Goal: Navigation & Orientation: Find specific page/section

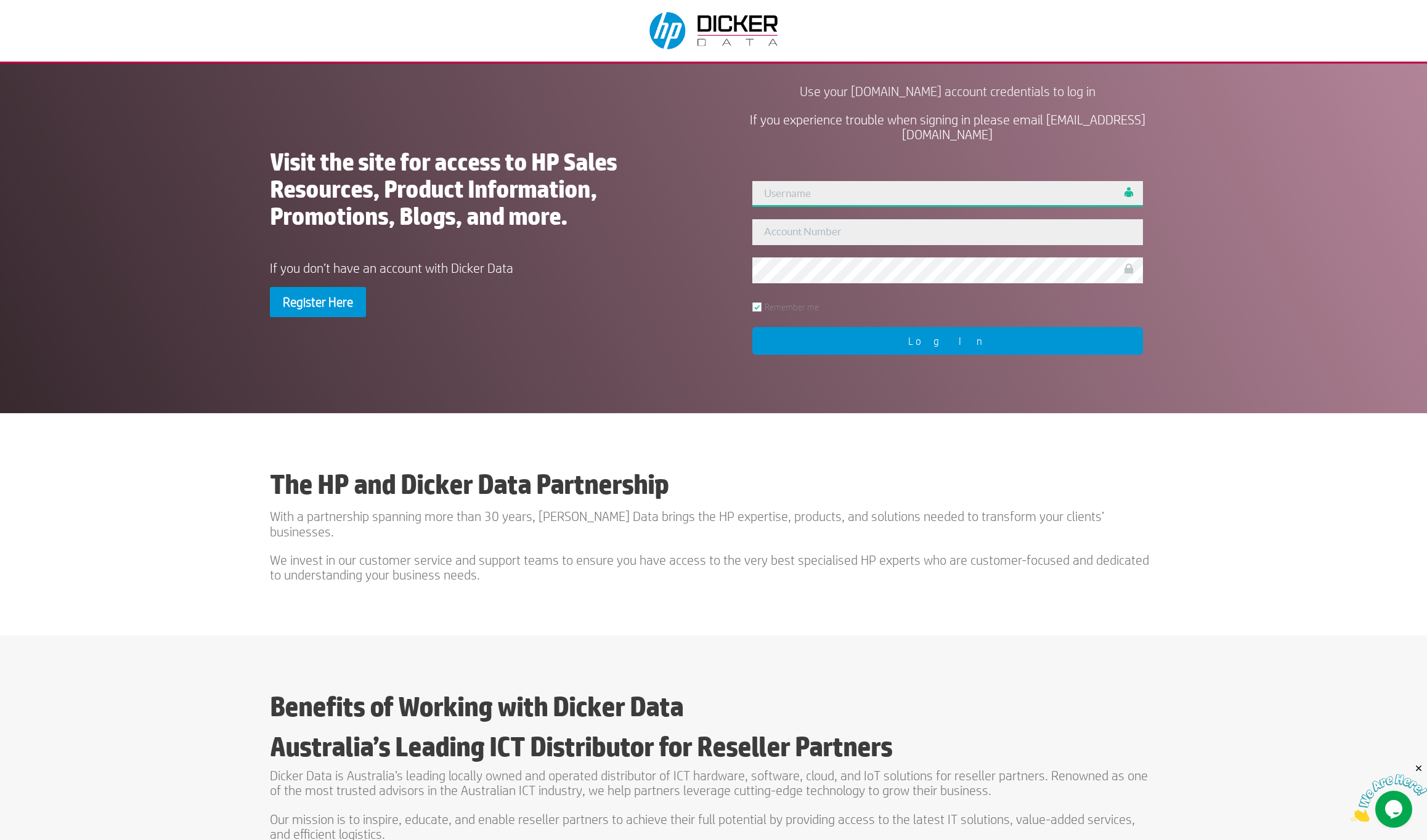
type input "[PERSON_NAME]"
drag, startPoint x: 972, startPoint y: 335, endPoint x: 969, endPoint y: 353, distance: 18.2
click at [972, 335] on input "Log In" at bounding box center [947, 341] width 390 height 27
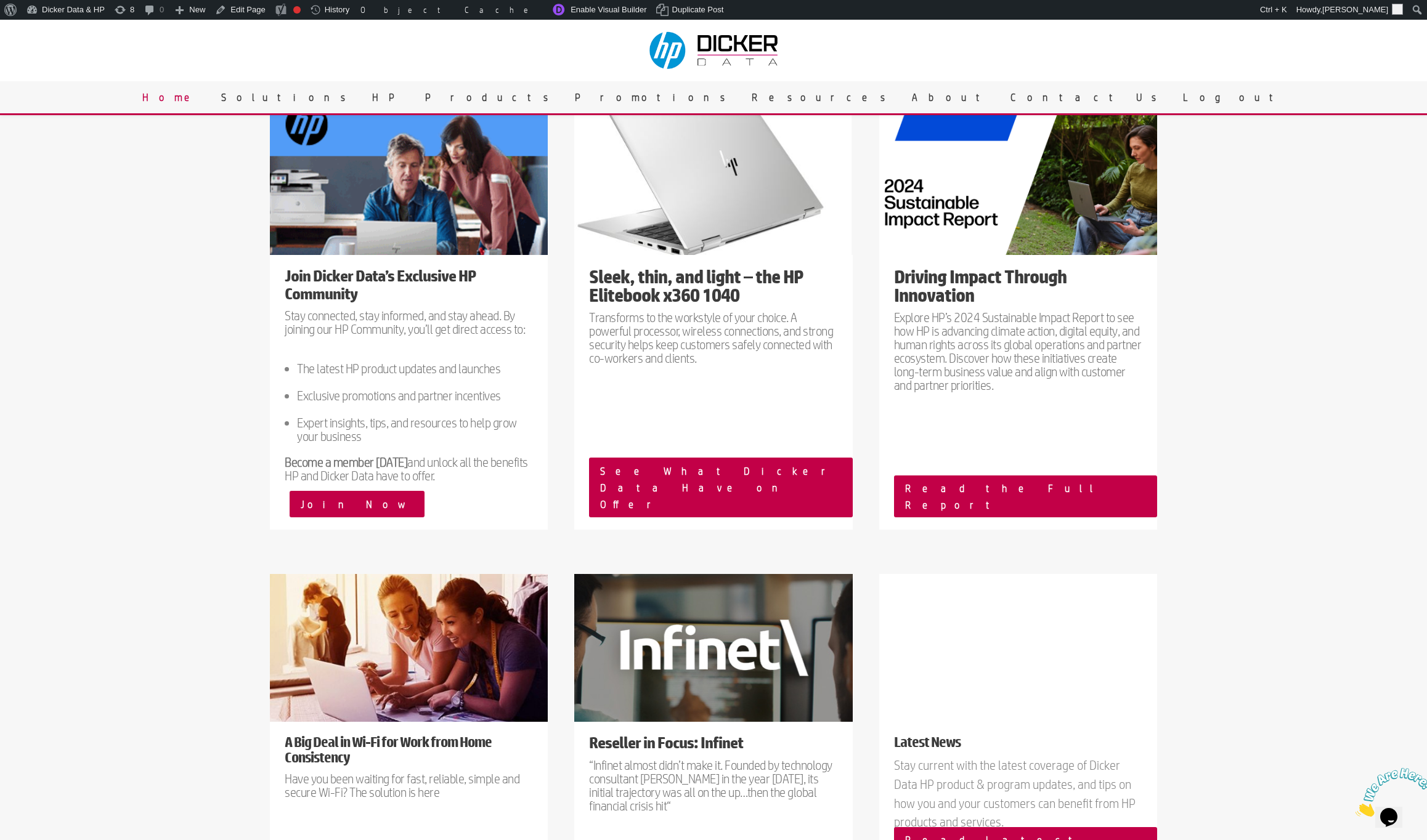
scroll to position [1041, 0]
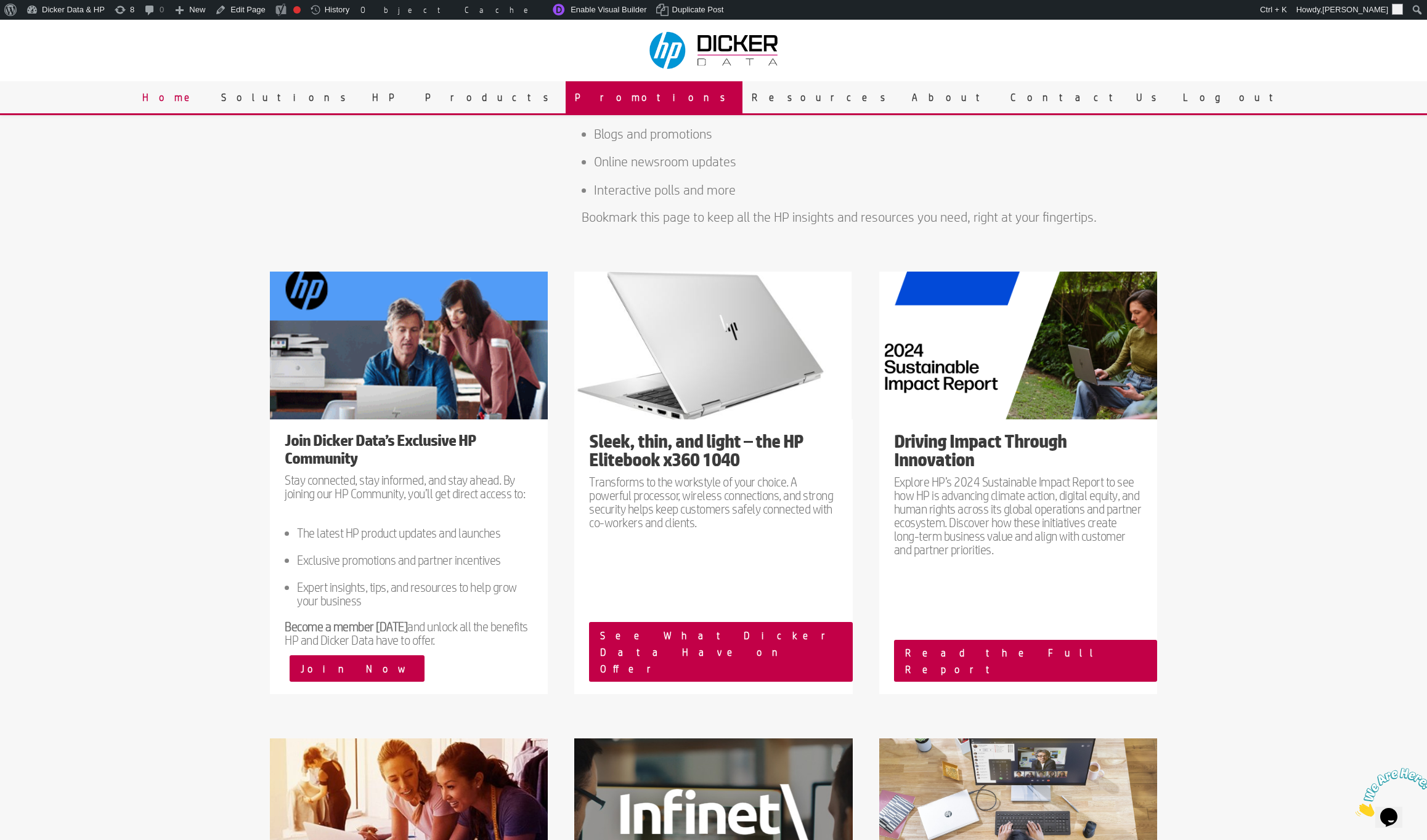
click at [681, 89] on link "Promotions" at bounding box center [653, 97] width 177 height 32
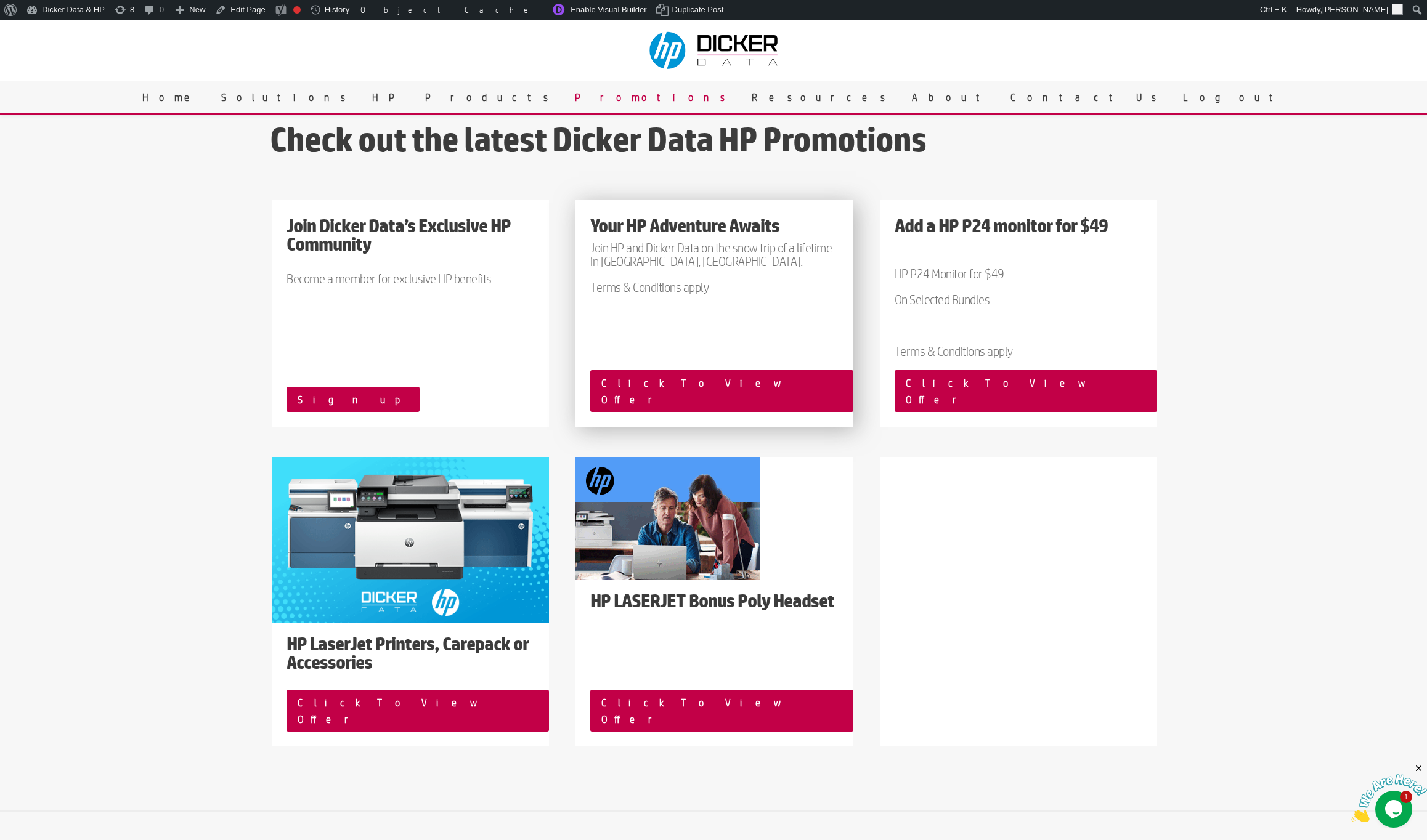
scroll to position [82, 0]
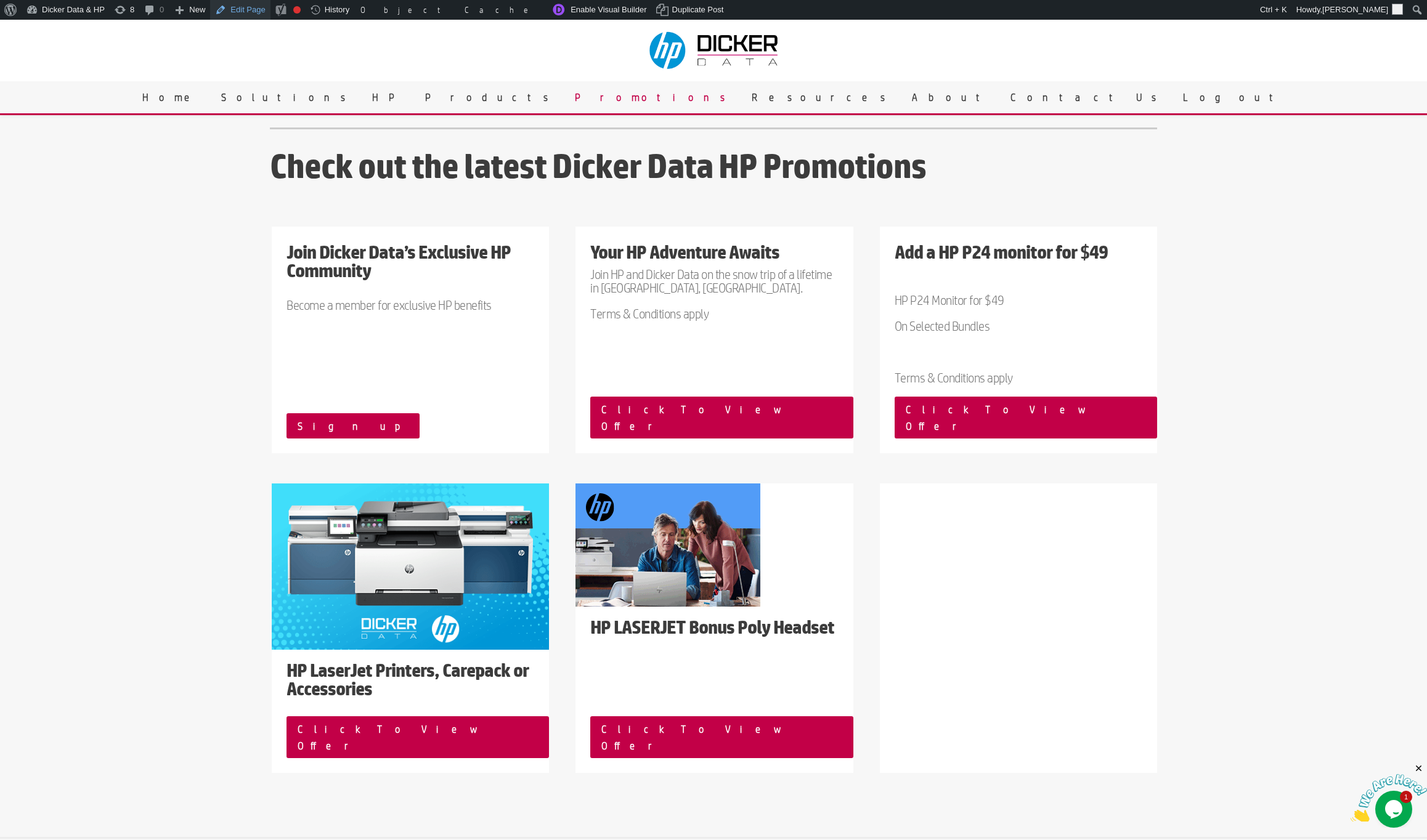
click at [240, 10] on link "Edit Page" at bounding box center [240, 9] width 60 height 20
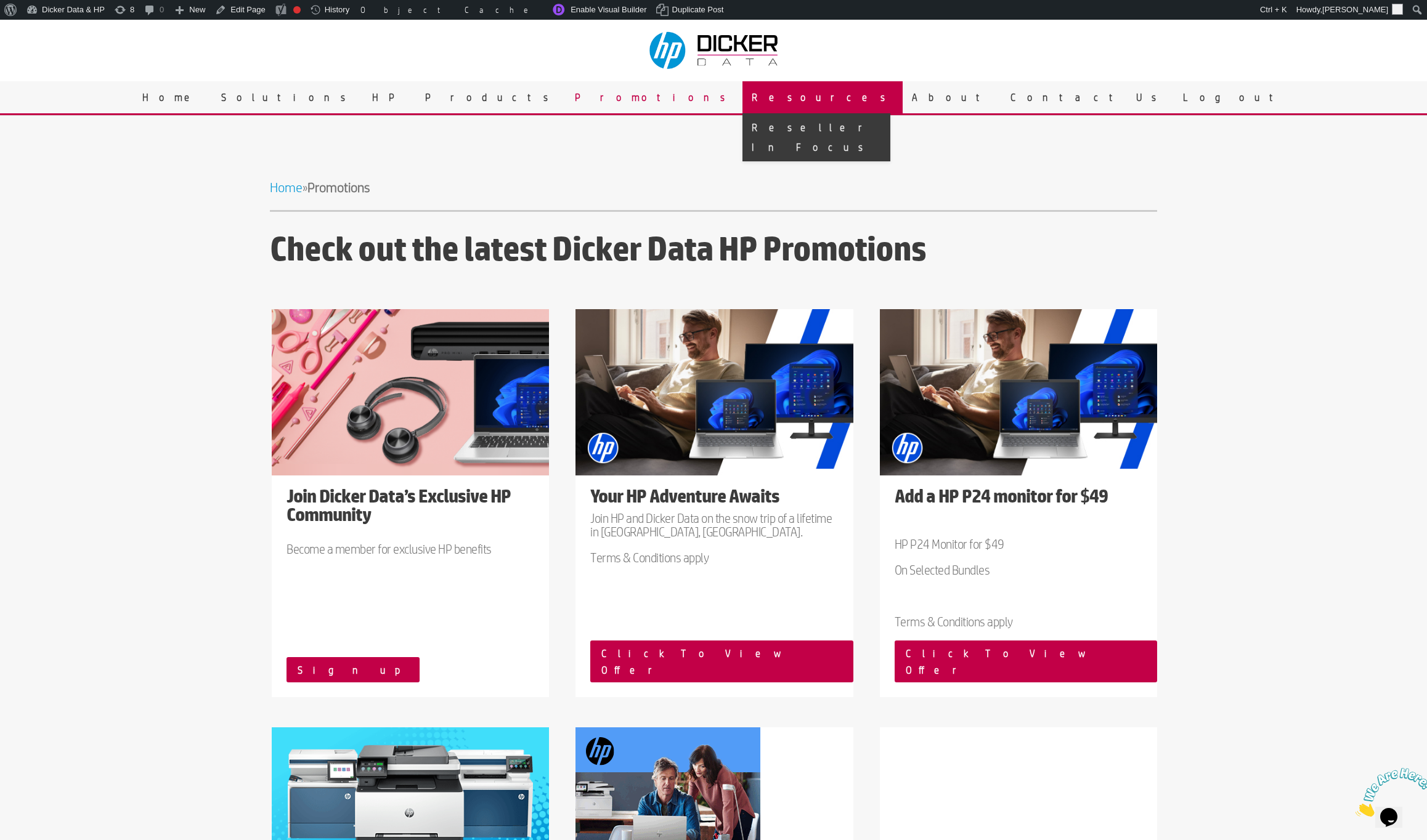
click at [751, 96] on link "Resources" at bounding box center [822, 97] width 161 height 32
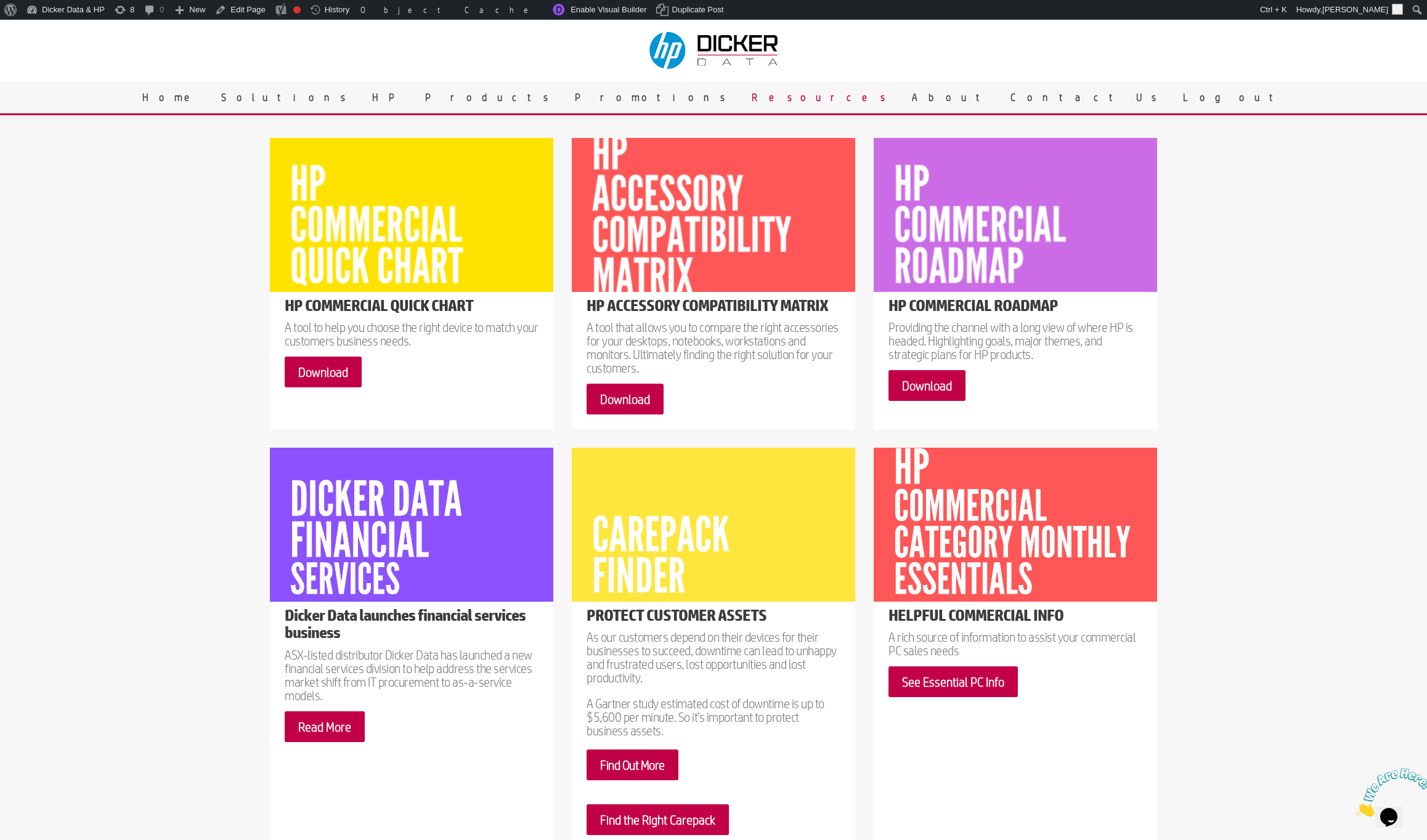
scroll to position [247, 0]
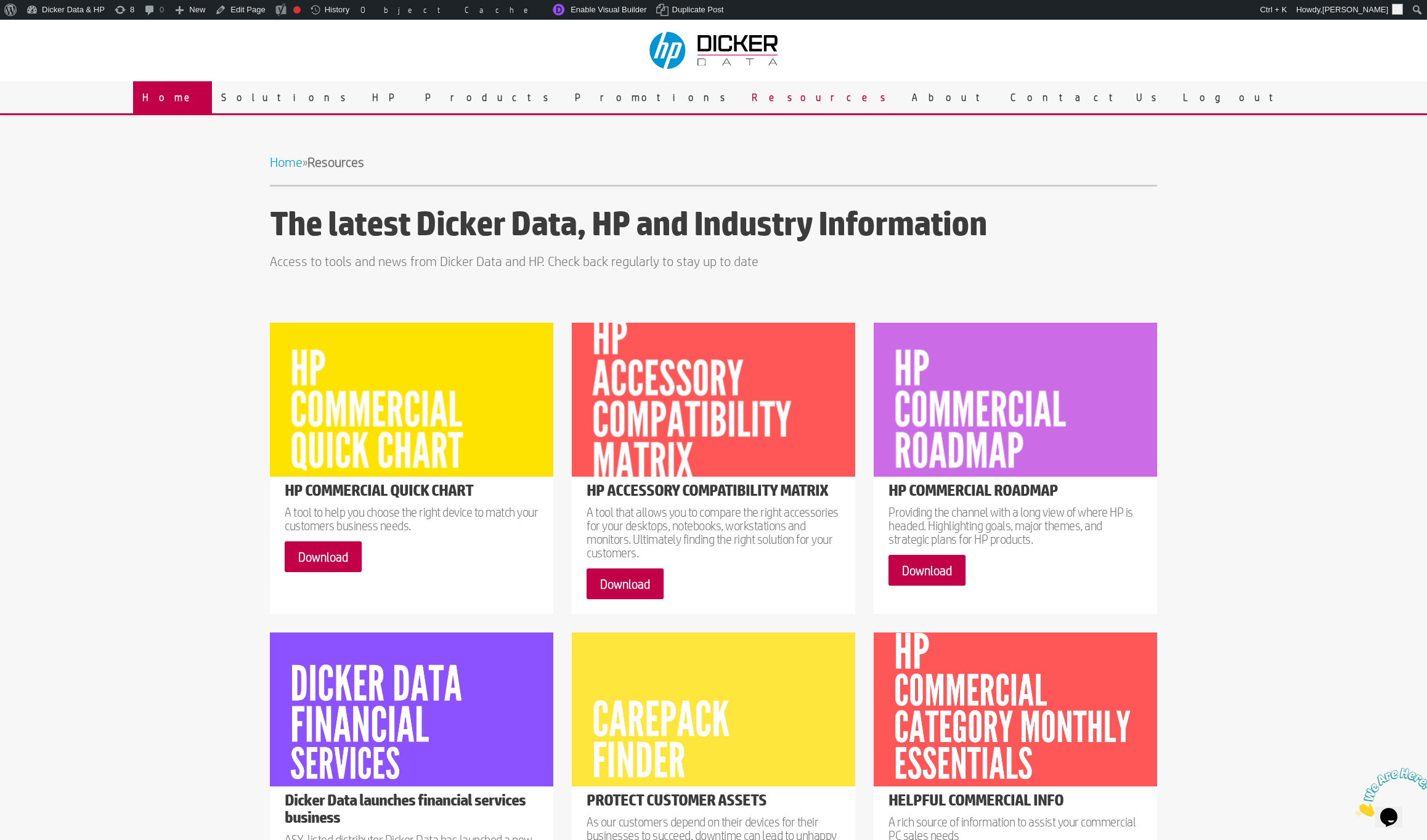
click at [212, 90] on link "Home" at bounding box center [173, 97] width 79 height 32
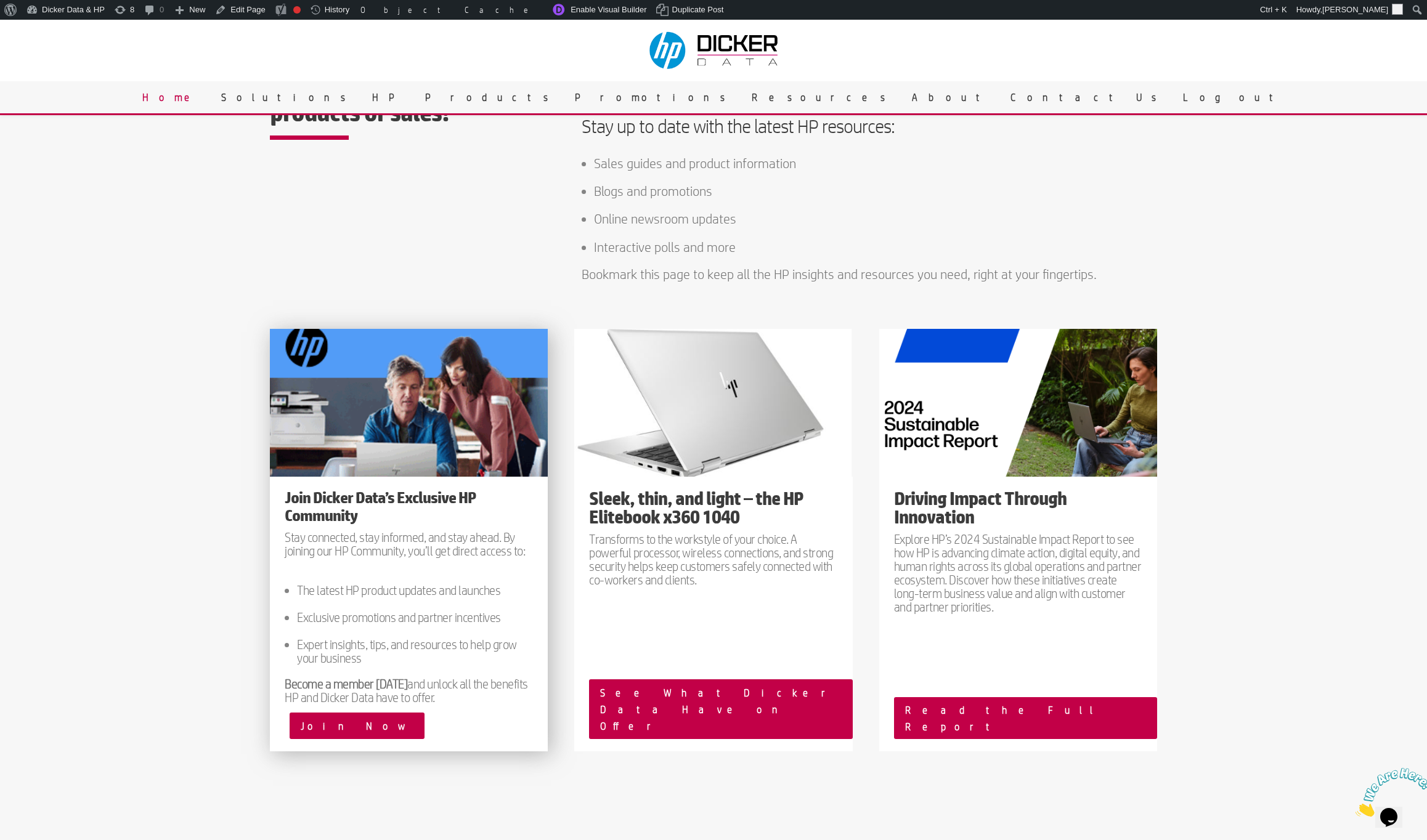
scroll to position [985, 0]
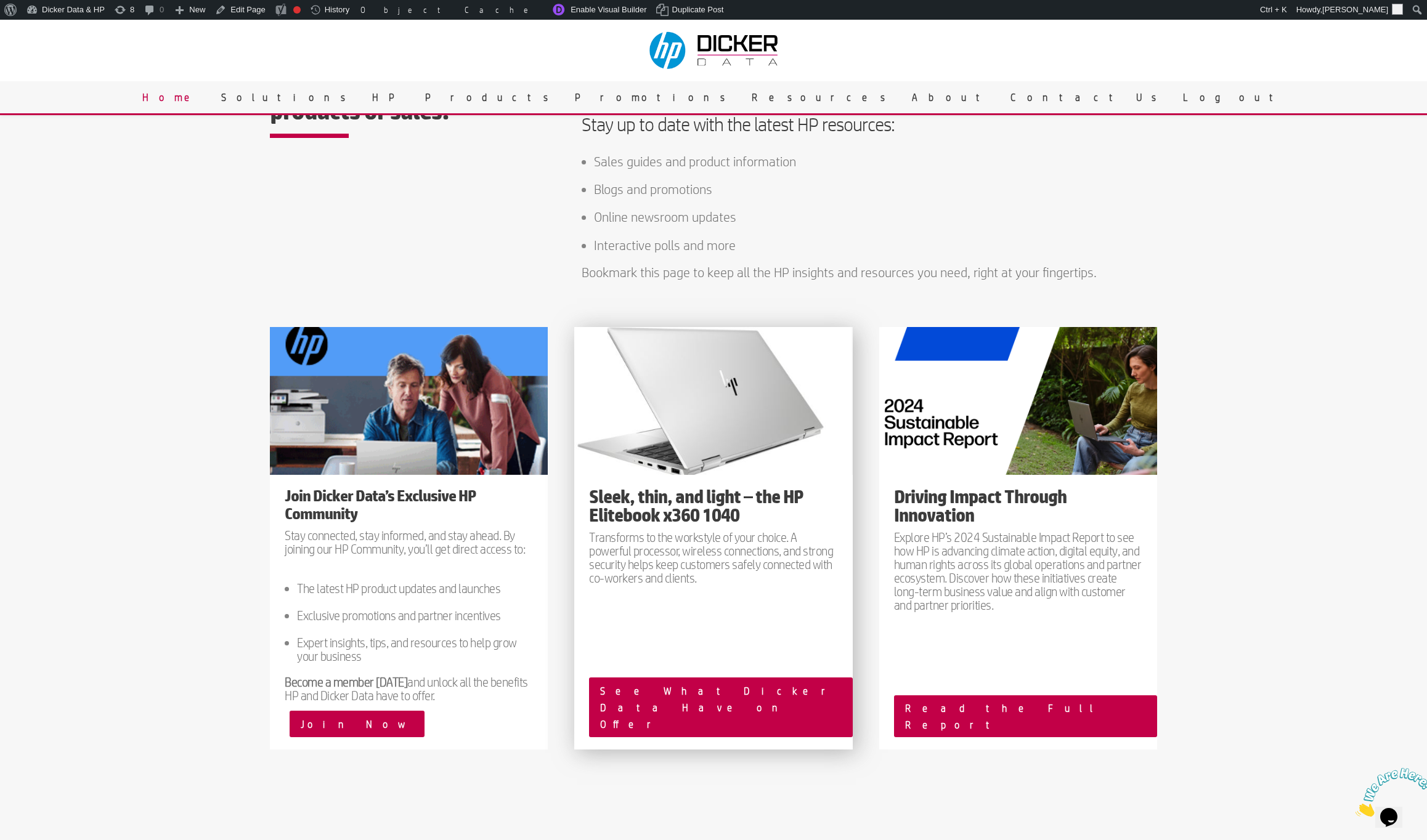
click at [740, 475] on img at bounding box center [712, 400] width 278 height 148
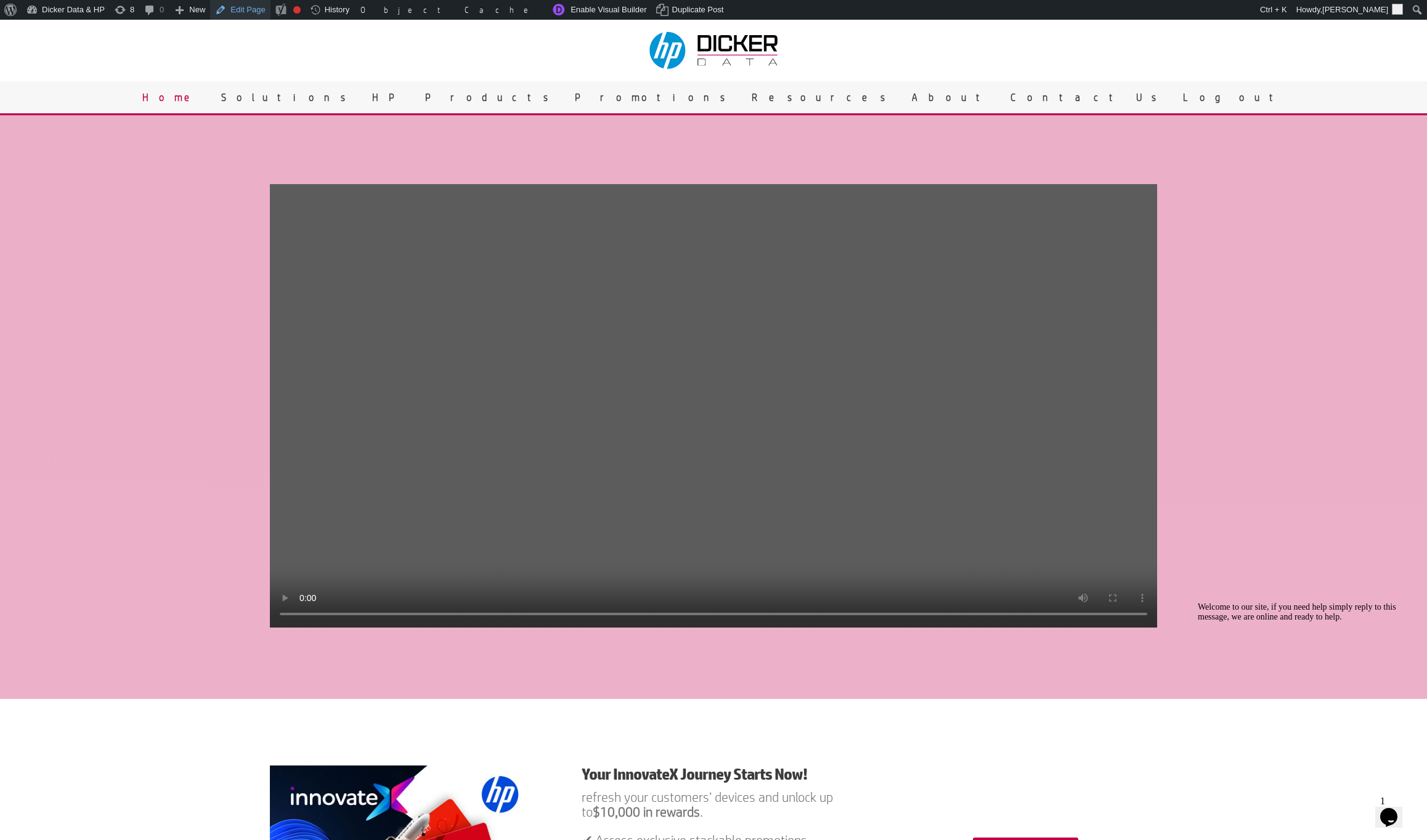
click at [240, 12] on link "Edit Page" at bounding box center [240, 9] width 60 height 20
